Goal: Information Seeking & Learning: Learn about a topic

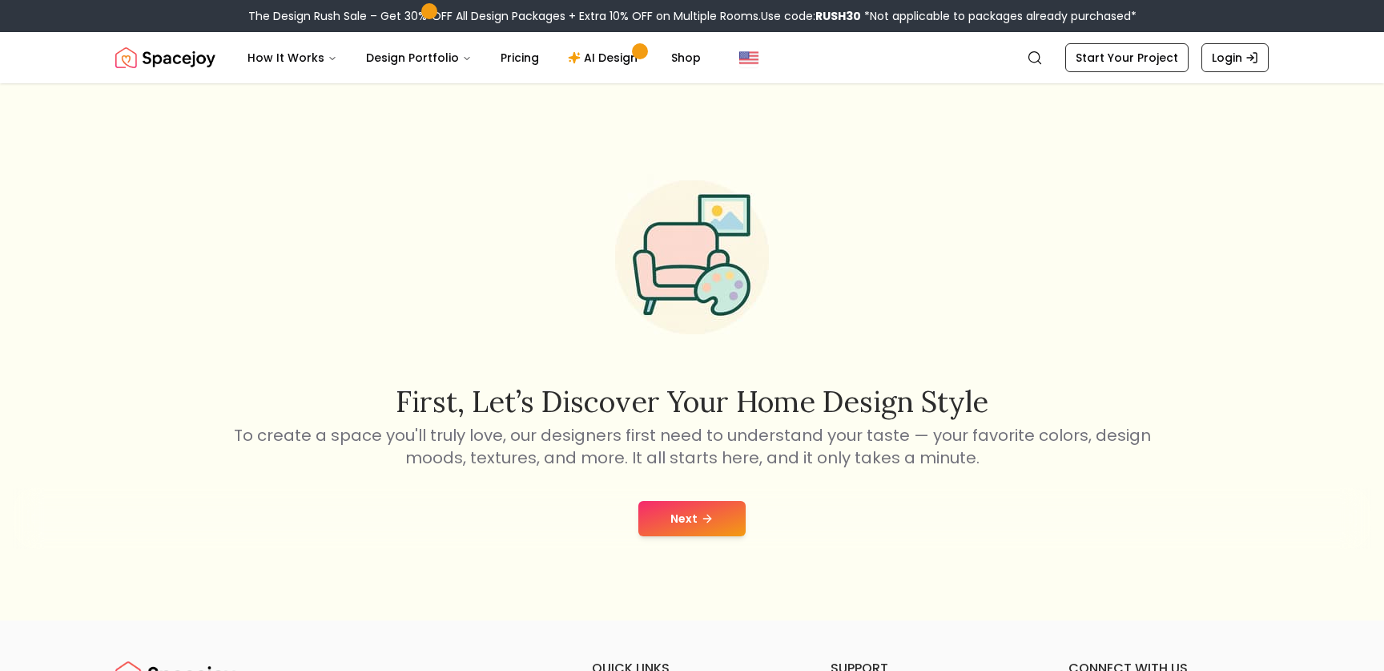
click at [650, 494] on div "Next" at bounding box center [692, 518] width 1359 height 61
click at [669, 511] on button "Next" at bounding box center [692, 518] width 107 height 35
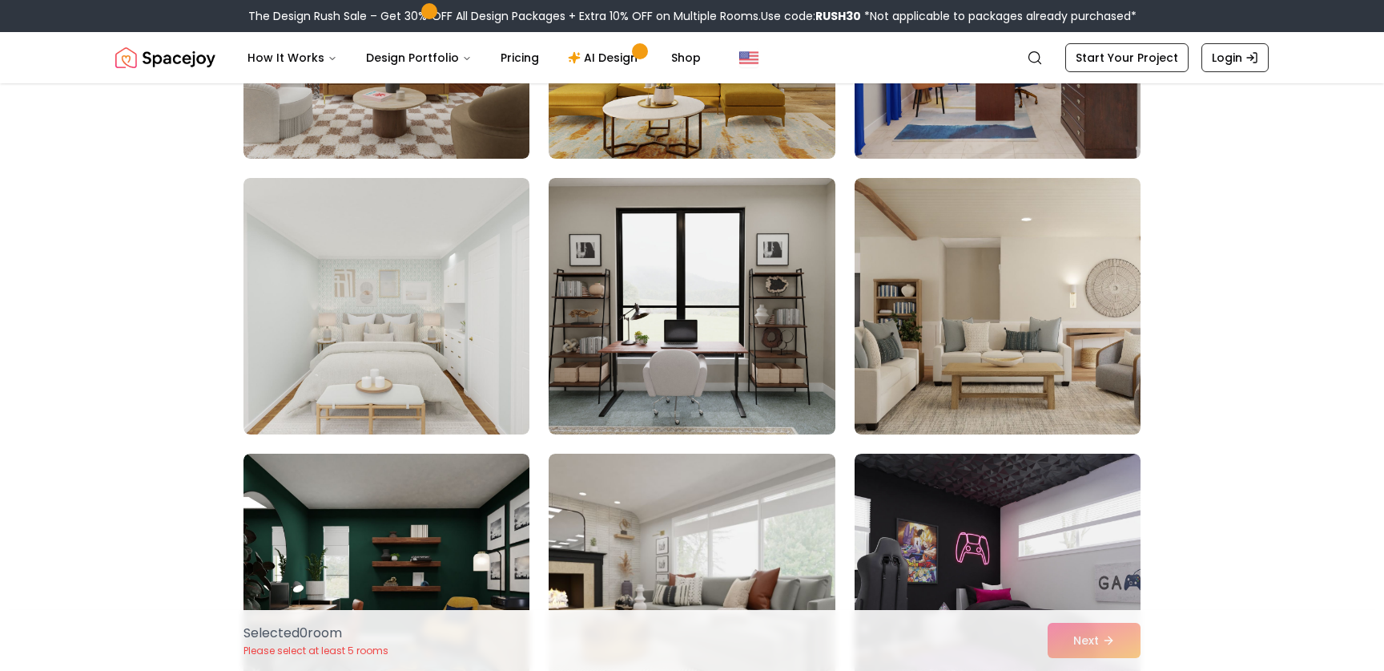
scroll to position [2802, 0]
